Goal: Task Accomplishment & Management: Complete application form

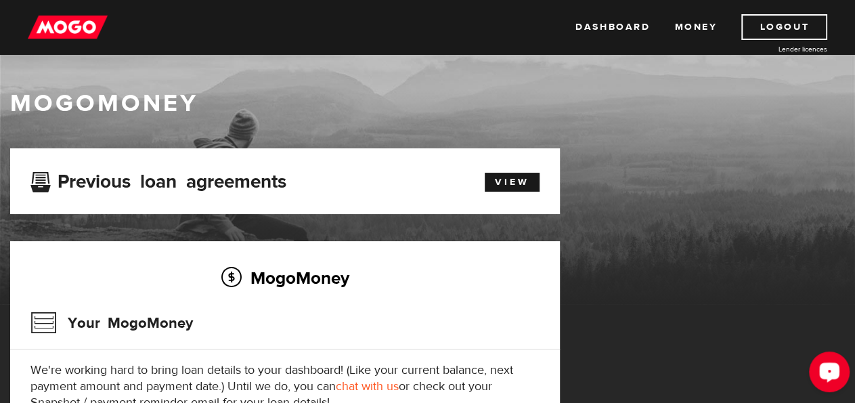
click at [832, 366] on div "Open LiveChat chat widget" at bounding box center [829, 371] width 23 height 23
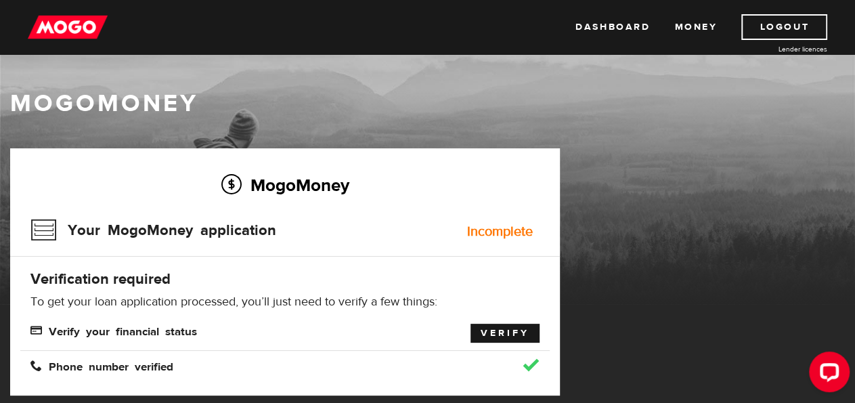
click at [475, 329] on link "Verify" at bounding box center [505, 333] width 69 height 19
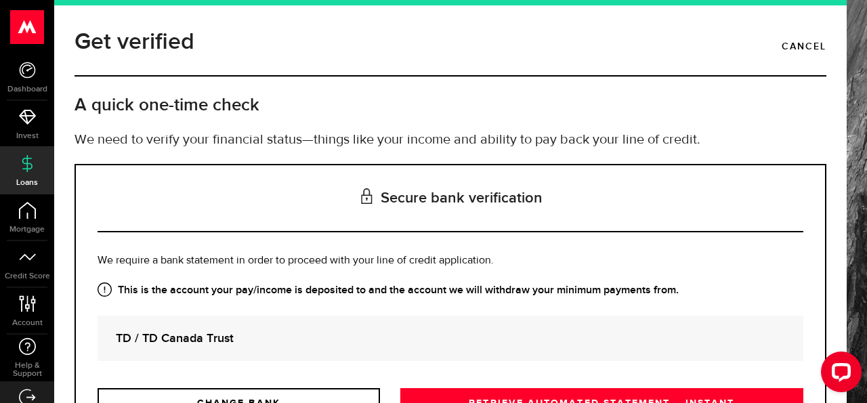
drag, startPoint x: 866, startPoint y: 133, endPoint x: 861, endPoint y: 265, distance: 131.5
click at [861, 265] on div "Get verified Cancel A quick one-time check We need to verify your financial sta…" at bounding box center [460, 201] width 813 height 403
click at [794, 44] on link "Cancel" at bounding box center [803, 46] width 45 height 23
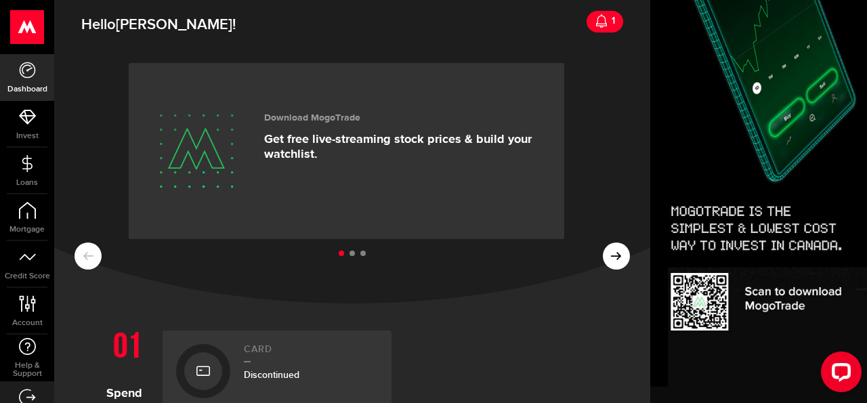
click at [595, 21] on icon at bounding box center [602, 21] width 14 height 14
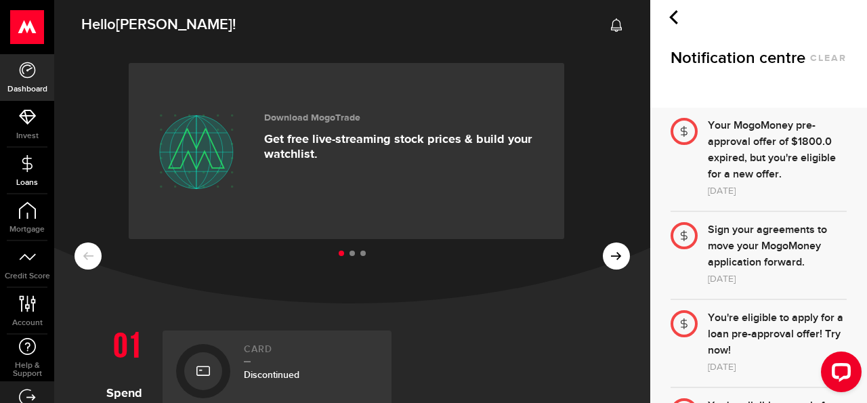
click at [3, 177] on link "Loans" at bounding box center [27, 171] width 54 height 46
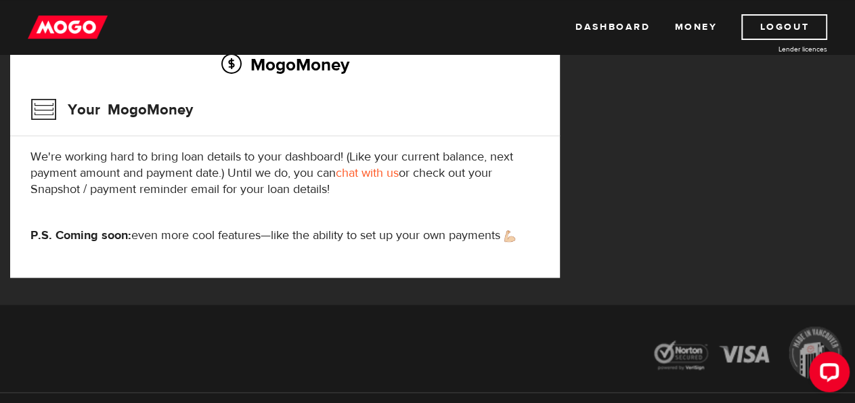
scroll to position [256, 0]
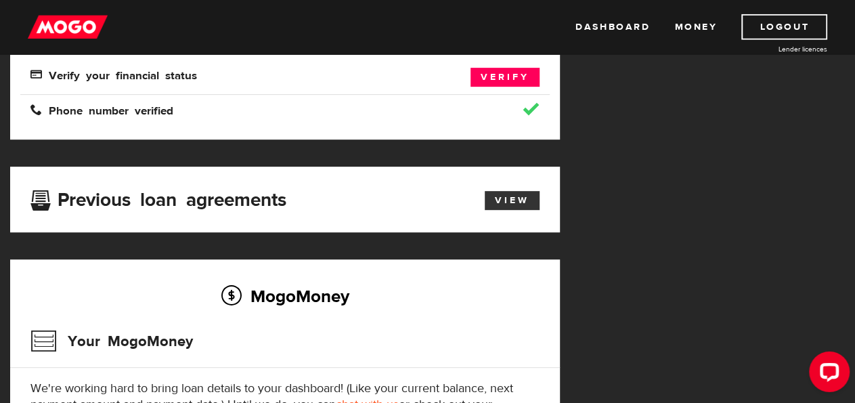
click at [506, 200] on link "View" at bounding box center [512, 200] width 55 height 19
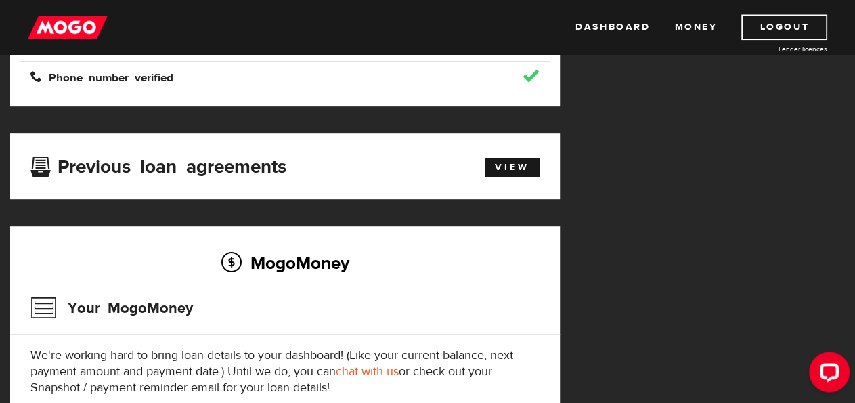
scroll to position [325, 0]
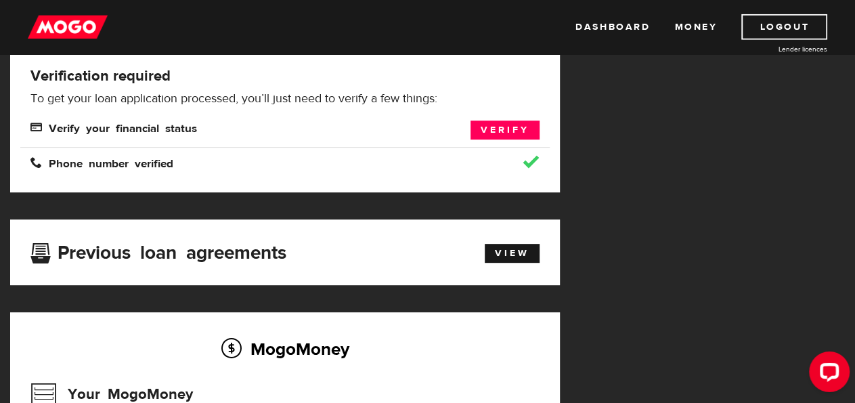
scroll to position [194, 0]
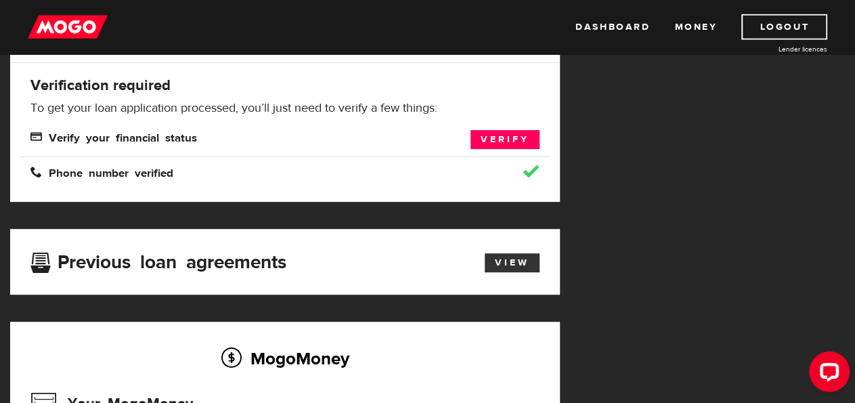
click at [529, 265] on link "View" at bounding box center [512, 262] width 55 height 19
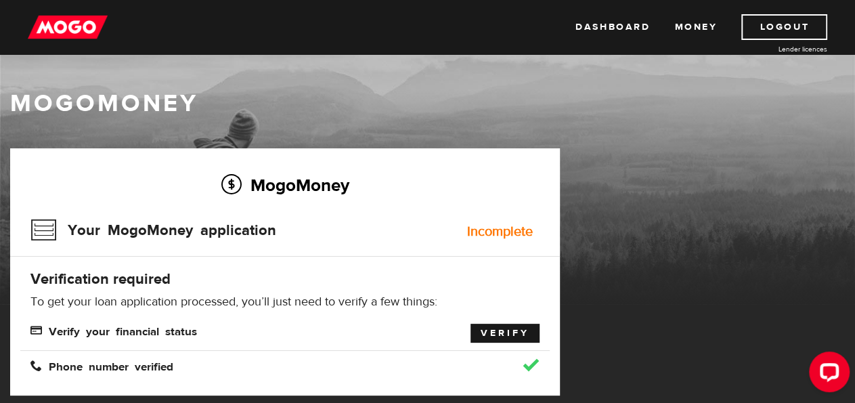
click at [505, 325] on link "Verify" at bounding box center [505, 333] width 69 height 19
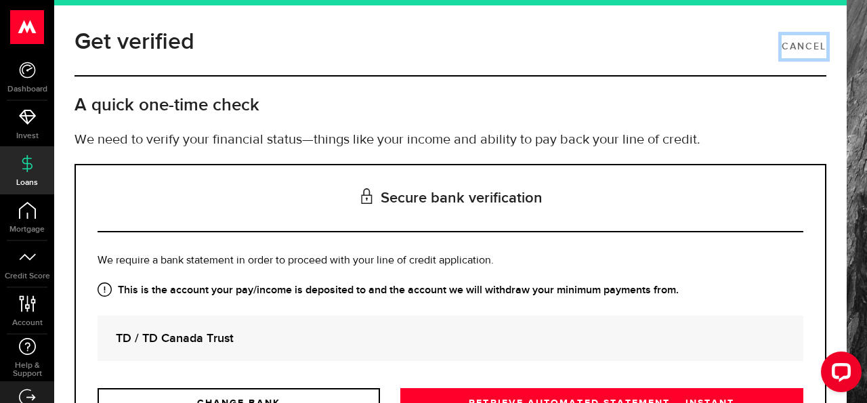
click at [796, 47] on link "Cancel" at bounding box center [803, 46] width 45 height 23
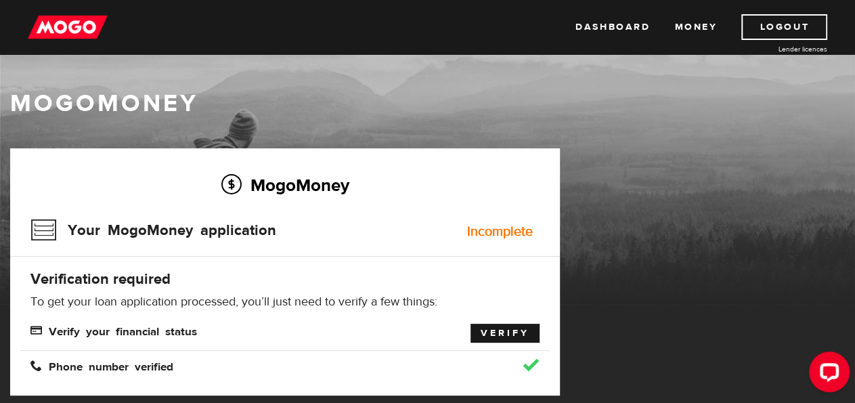
click at [485, 331] on link "Verify" at bounding box center [505, 333] width 69 height 19
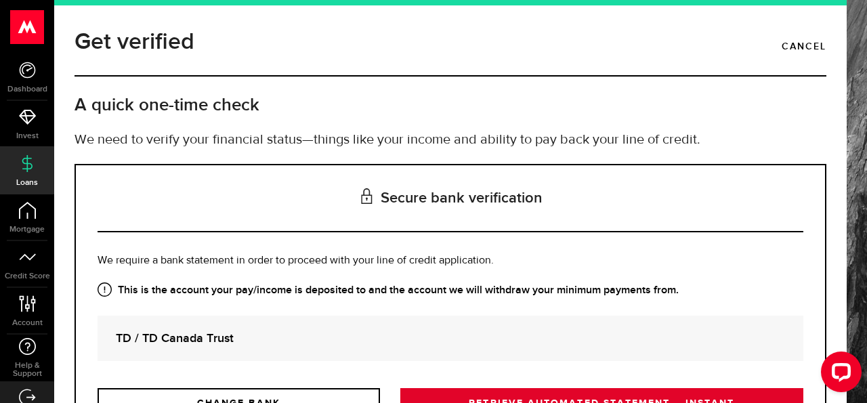
click at [530, 397] on link "RETRIEVE AUTOMATED STATEMENT – INSTANT" at bounding box center [601, 402] width 403 height 28
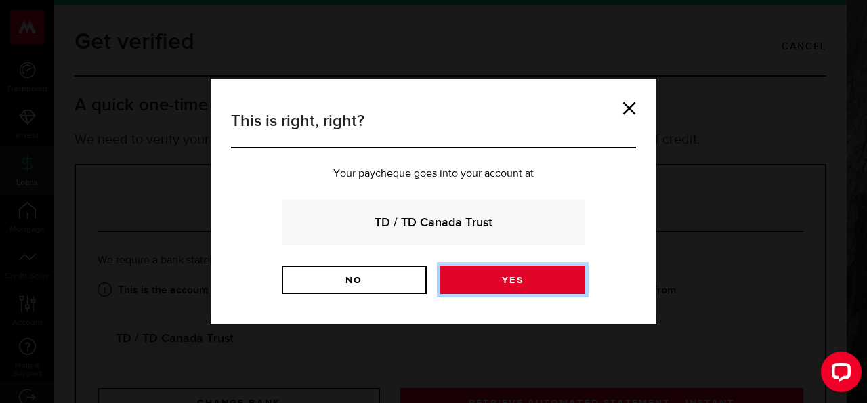
click at [495, 289] on link "Yes" at bounding box center [512, 279] width 145 height 28
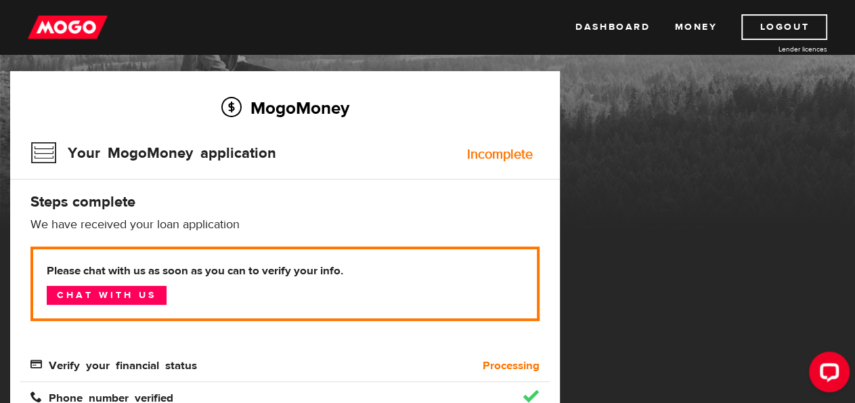
scroll to position [83, 0]
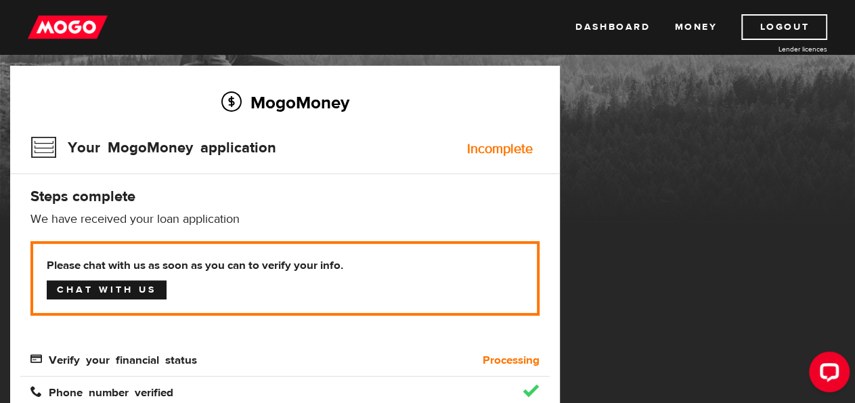
click at [100, 290] on link "Chat with us" at bounding box center [107, 289] width 120 height 19
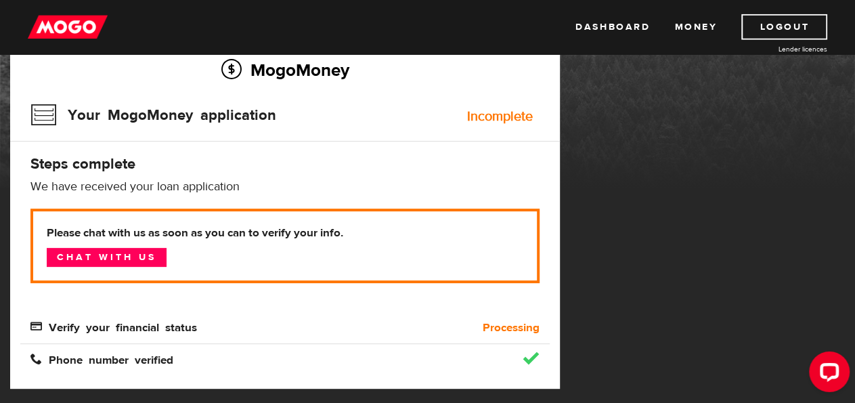
scroll to position [118, 0]
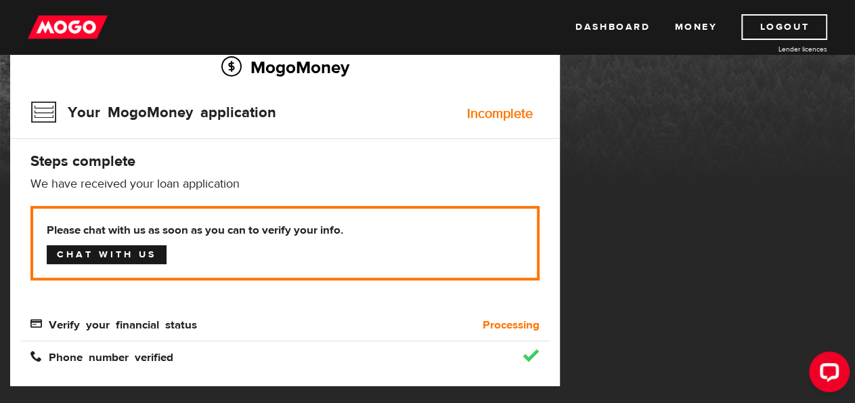
click at [148, 258] on link "Chat with us" at bounding box center [107, 254] width 120 height 19
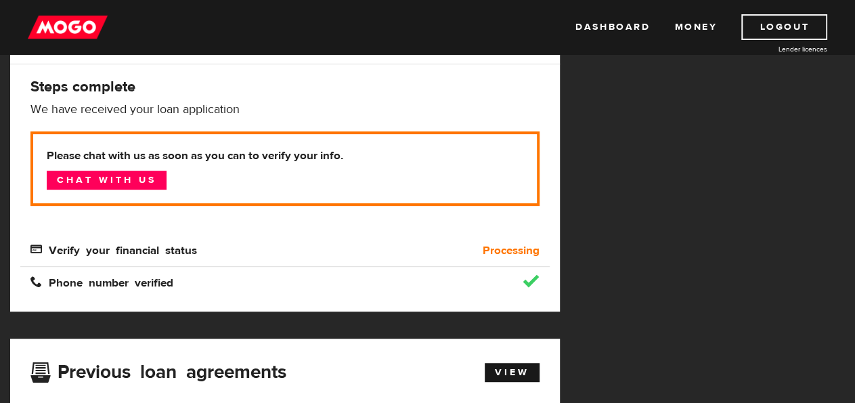
scroll to position [194, 0]
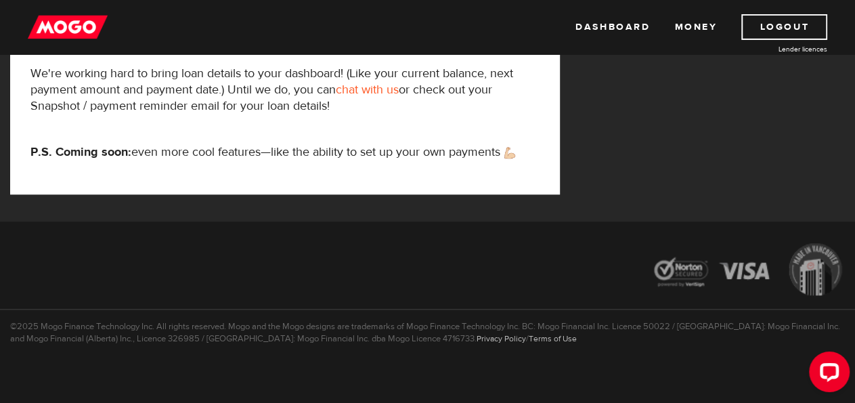
scroll to position [685, 0]
